Goal: Task Accomplishment & Management: Manage account settings

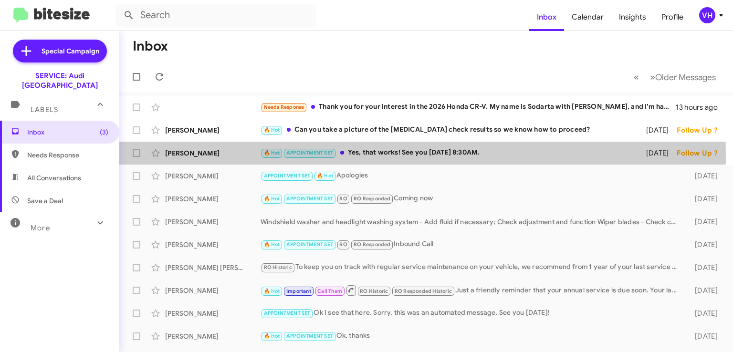
click at [220, 157] on div "[PERSON_NAME]" at bounding box center [212, 153] width 95 height 10
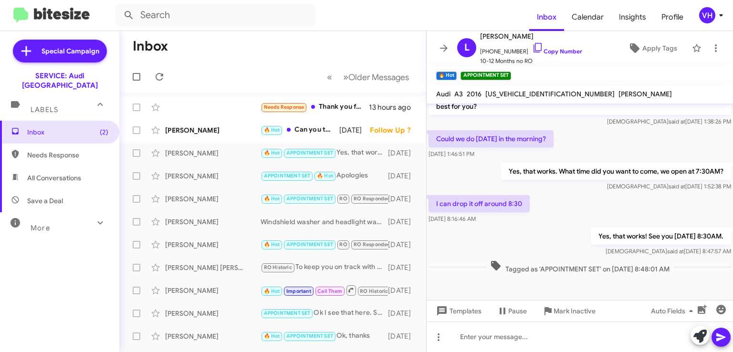
scroll to position [283, 0]
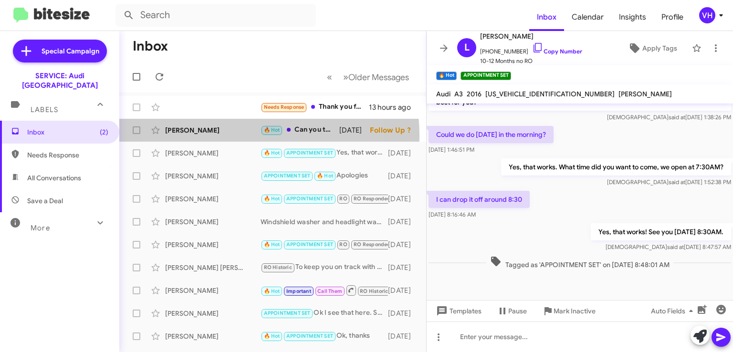
click at [220, 136] on div "Olena Likhachova 🔥 Hot Can you take a picture of the smog check results so we k…" at bounding box center [273, 130] width 292 height 19
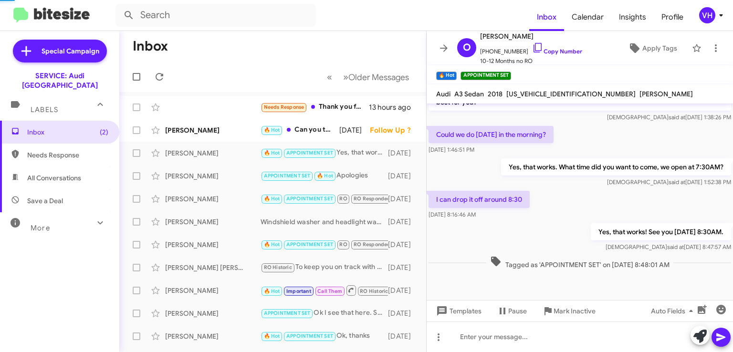
scroll to position [206, 0]
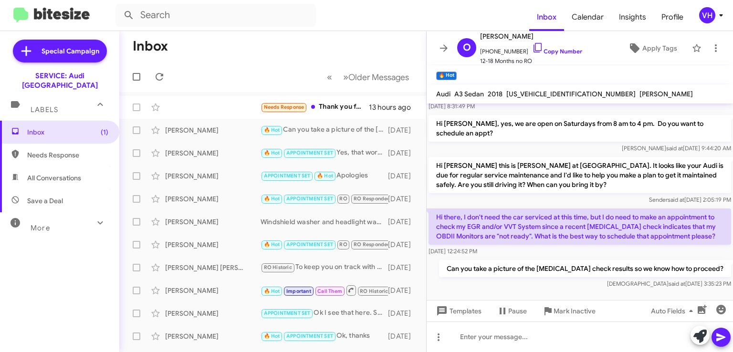
click at [243, 106] on div "Needs Response Thank you for your interest in the 2026 Honda CR-V. My name is S…" at bounding box center [273, 107] width 292 height 19
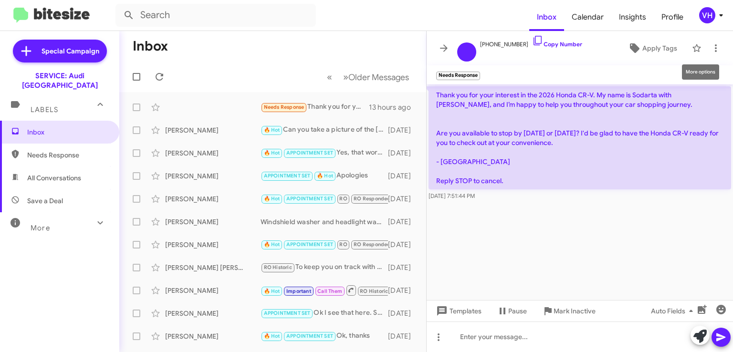
click at [714, 48] on icon at bounding box center [715, 47] width 11 height 11
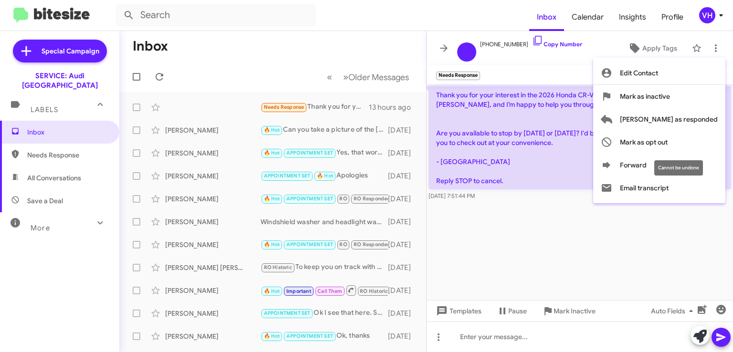
click at [668, 141] on span "Mark as opt out" at bounding box center [644, 142] width 48 height 23
